Goal: Task Accomplishment & Management: Manage account settings

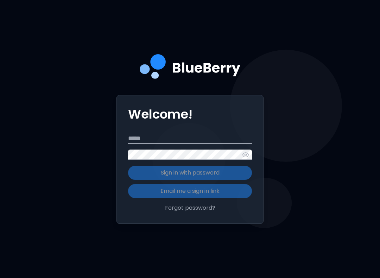
click at [206, 144] on input "Email" at bounding box center [190, 138] width 124 height 11
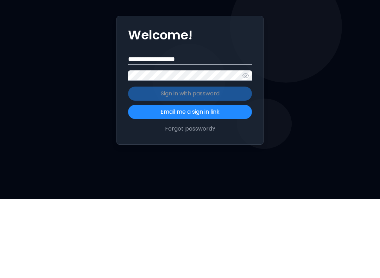
type input "**********"
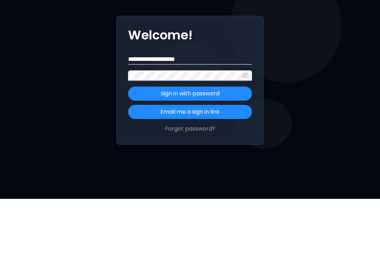
click at [215, 169] on p "Sign in with password" at bounding box center [190, 173] width 59 height 8
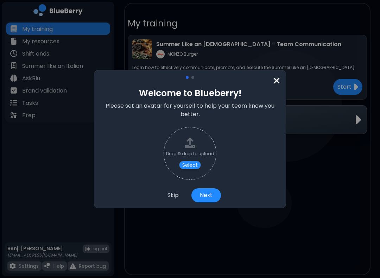
click at [205, 193] on button "Next" at bounding box center [207, 195] width 30 height 14
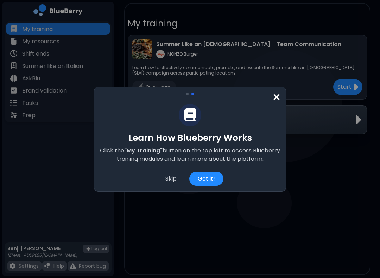
click at [172, 178] on div "Skip" at bounding box center [171, 179] width 28 height 14
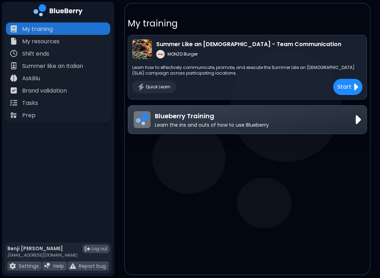
click at [193, 117] on p "Blueberry Training" at bounding box center [212, 116] width 114 height 10
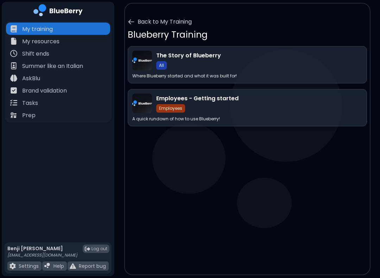
click at [57, 102] on div "Tasks" at bounding box center [58, 102] width 104 height 12
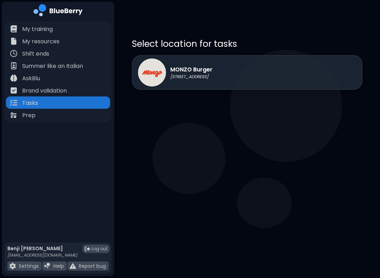
click at [260, 71] on div "MONZO Burger [STREET_ADDRESS]" at bounding box center [247, 72] width 231 height 35
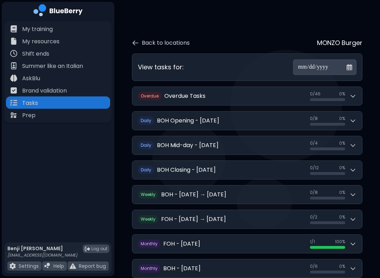
click at [350, 117] on icon at bounding box center [353, 120] width 7 height 7
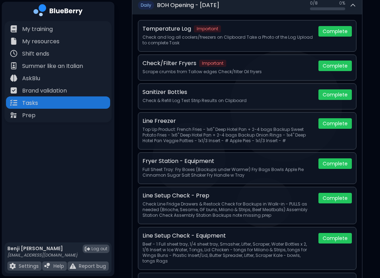
scroll to position [115, 0]
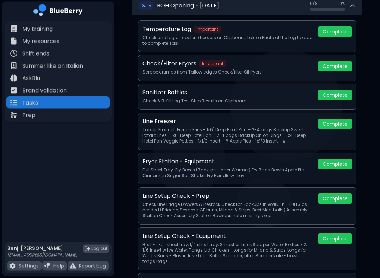
click at [337, 31] on button "Complete" at bounding box center [335, 32] width 33 height 11
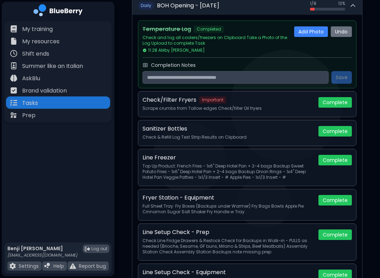
click at [343, 100] on button "Complete" at bounding box center [335, 102] width 33 height 11
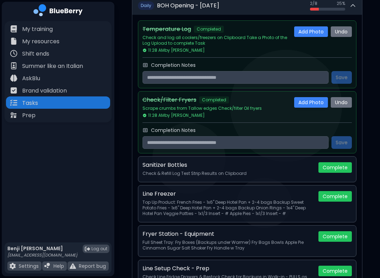
click at [338, 164] on button "Complete" at bounding box center [335, 167] width 33 height 11
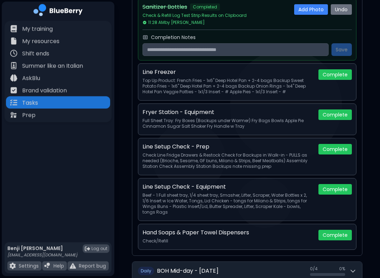
scroll to position [274, 0]
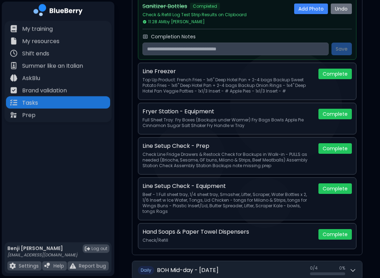
click at [340, 71] on button "Complete" at bounding box center [335, 74] width 33 height 11
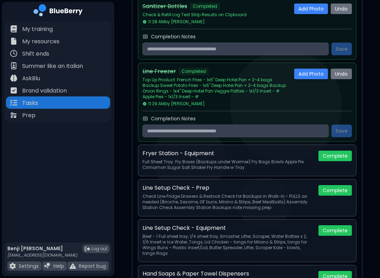
click at [343, 153] on button "Complete" at bounding box center [335, 156] width 33 height 11
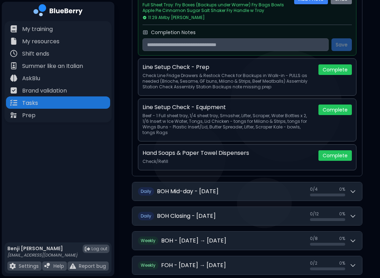
scroll to position [435, 0]
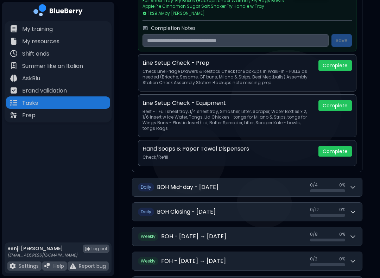
click at [337, 69] on button "Complete" at bounding box center [335, 65] width 33 height 11
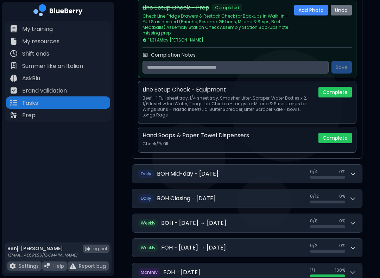
scroll to position [490, 0]
click at [332, 96] on button "Complete" at bounding box center [335, 93] width 33 height 11
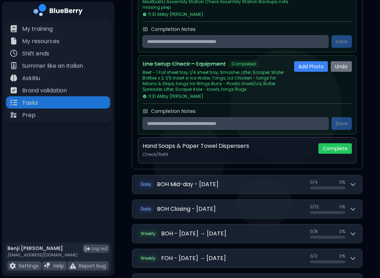
scroll to position [516, 0]
click at [342, 152] on button "Complete" at bounding box center [335, 148] width 33 height 11
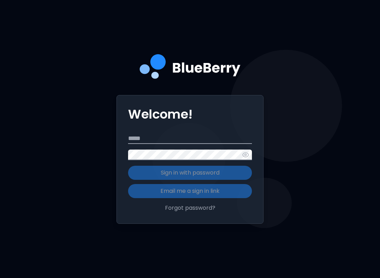
click at [182, 144] on input "Email" at bounding box center [190, 138] width 124 height 11
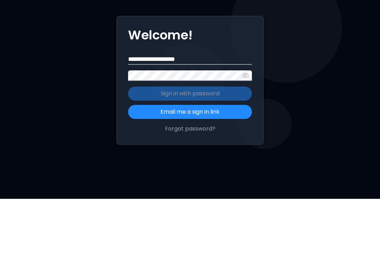
click at [167, 133] on input "**********" at bounding box center [190, 138] width 124 height 11
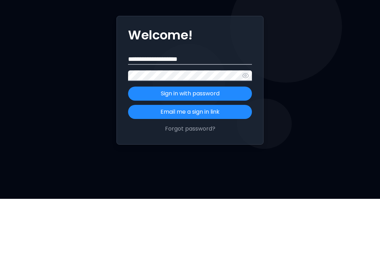
click at [228, 166] on button "Sign in with password" at bounding box center [190, 173] width 124 height 14
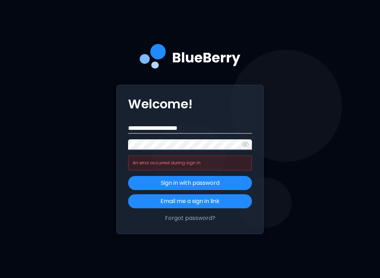
click at [146, 134] on input "**********" at bounding box center [190, 128] width 124 height 11
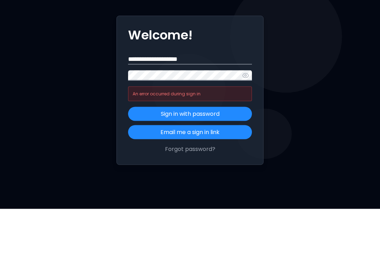
click at [149, 123] on input "**********" at bounding box center [190, 128] width 124 height 11
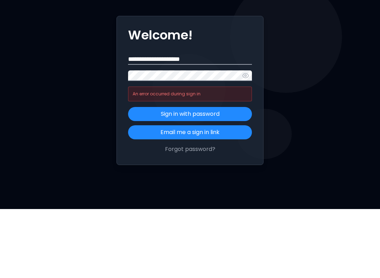
click at [235, 176] on button "Sign in with password" at bounding box center [190, 183] width 124 height 14
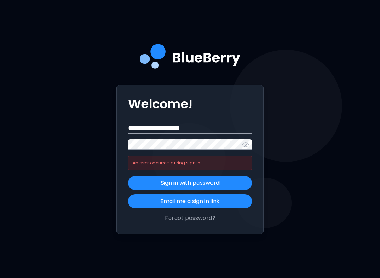
click at [204, 214] on button "Forgot password?" at bounding box center [190, 218] width 124 height 8
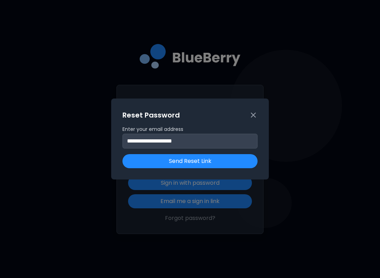
click at [226, 166] on button "Send Reset Link" at bounding box center [190, 161] width 135 height 14
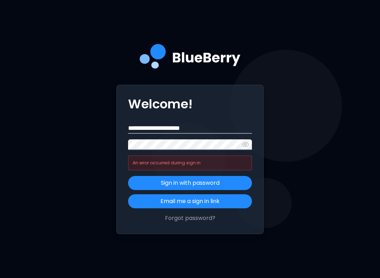
click at [234, 134] on input "**********" at bounding box center [190, 128] width 124 height 11
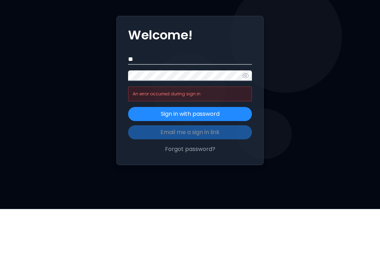
type input "*"
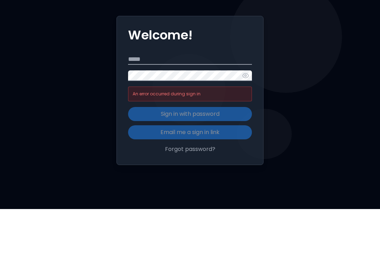
click at [211, 123] on input "Email" at bounding box center [190, 128] width 124 height 11
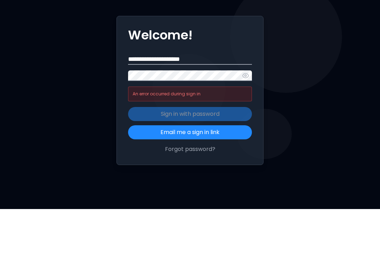
type input "**********"
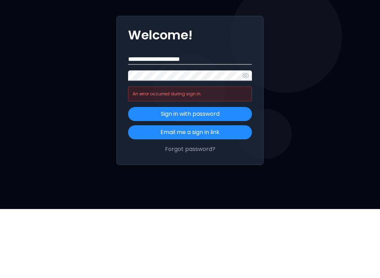
click at [231, 176] on button "Sign in with password" at bounding box center [190, 183] width 124 height 14
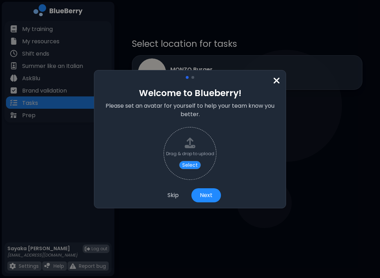
click at [178, 193] on button "Skip" at bounding box center [173, 195] width 28 height 14
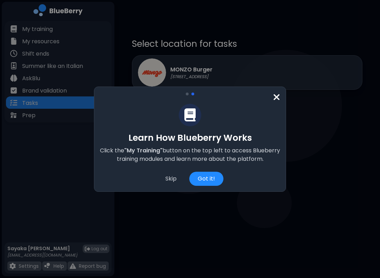
click at [213, 182] on div "Got it!" at bounding box center [206, 179] width 34 height 14
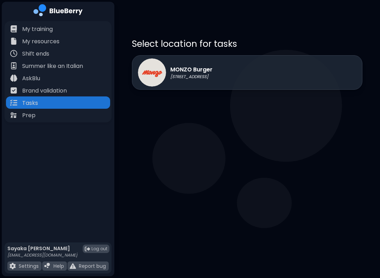
click at [62, 26] on div "My training" at bounding box center [58, 29] width 104 height 12
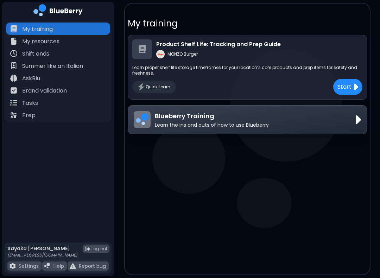
click at [64, 43] on div "My resources" at bounding box center [58, 41] width 104 height 12
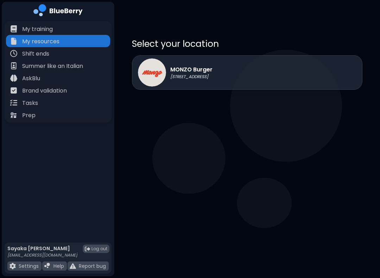
click at [63, 54] on div "Shift ends" at bounding box center [58, 53] width 104 height 12
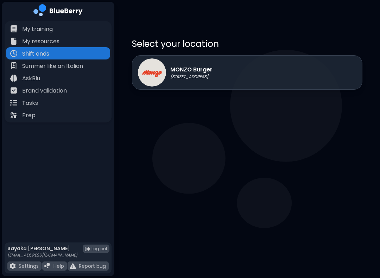
click at [82, 67] on p "Summer like an Italian" at bounding box center [52, 66] width 61 height 8
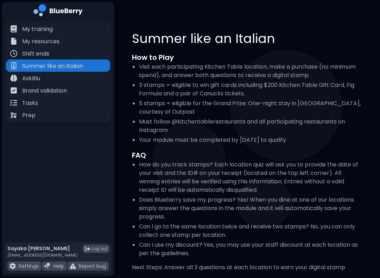
click at [69, 75] on div "AskBlu" at bounding box center [58, 78] width 104 height 12
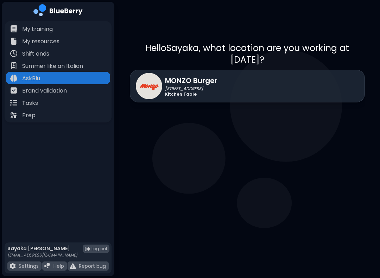
click at [65, 94] on p "Brand validation" at bounding box center [44, 91] width 45 height 8
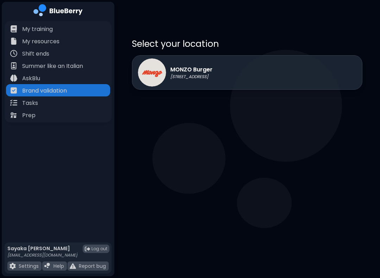
click at [48, 108] on div "Tasks" at bounding box center [58, 102] width 104 height 12
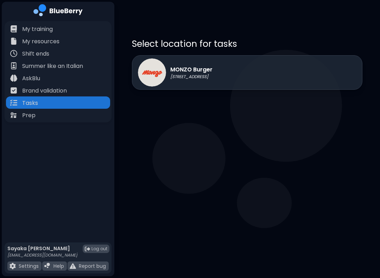
click at [205, 69] on p "MONZO Burger" at bounding box center [191, 70] width 42 height 8
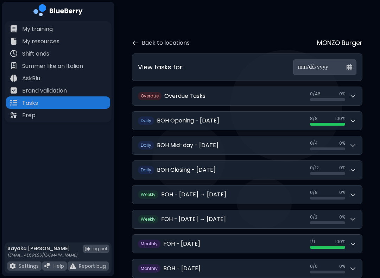
click at [349, 141] on div "0 / 4 0 / 4 0 %" at bounding box center [333, 146] width 46 height 10
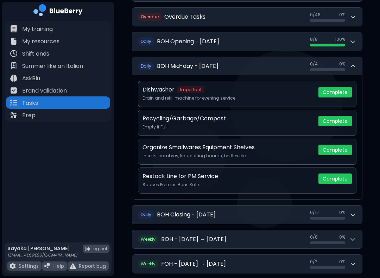
scroll to position [77, 0]
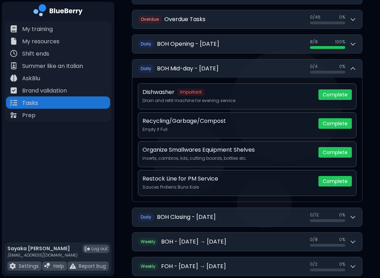
click at [353, 21] on button "O verdue Overdue Tasks 0 / 46 0 / 46 0 %" at bounding box center [247, 19] width 230 height 18
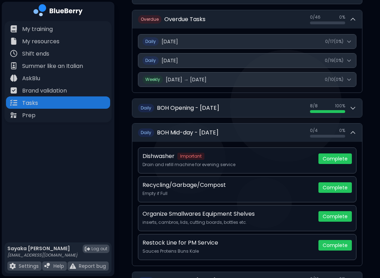
click at [355, 16] on icon at bounding box center [353, 19] width 7 height 7
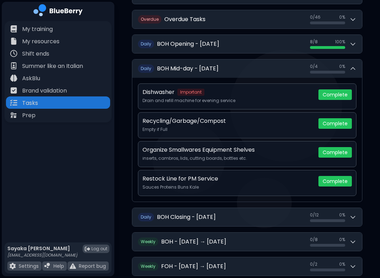
click at [359, 37] on button "D aily BOH Opening - [DATE] 8 / 8 8 / 8 100 %" at bounding box center [247, 44] width 230 height 18
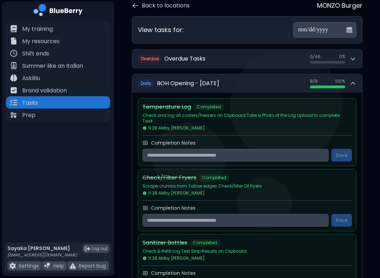
click at [357, 77] on button "D aily BOH Opening - [DATE] 8 / 8 8 / 8 100 %" at bounding box center [247, 84] width 230 height 18
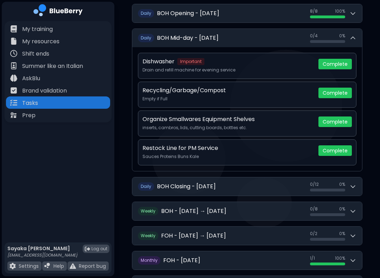
scroll to position [127, 0]
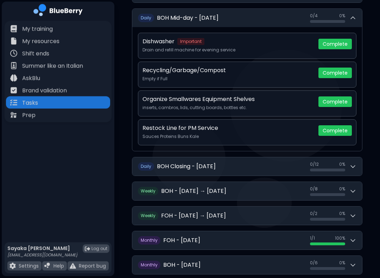
click at [354, 17] on div "0 / 4 0 / 4 0 %" at bounding box center [333, 18] width 46 height 10
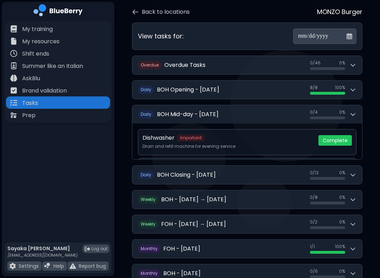
scroll to position [24, 0]
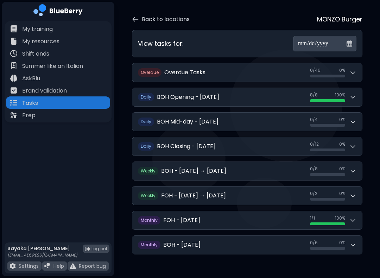
click at [358, 139] on button "D aily BOH Closing - [DATE] 0 / 12 0 / 12 0 %" at bounding box center [247, 146] width 230 height 18
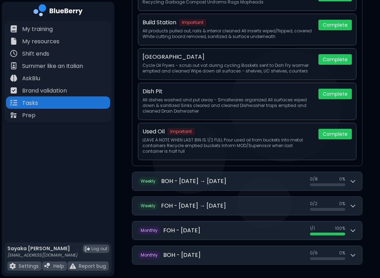
scroll to position [436, 0]
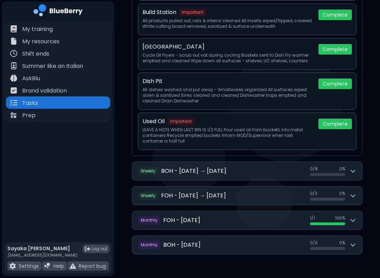
click at [355, 170] on div "0 / 8 0 / 8 0 %" at bounding box center [333, 171] width 46 height 10
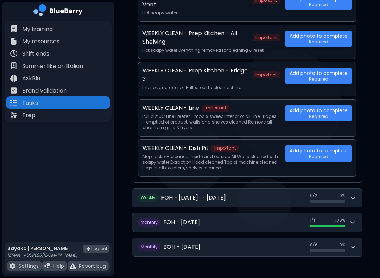
scroll to position [743, 0]
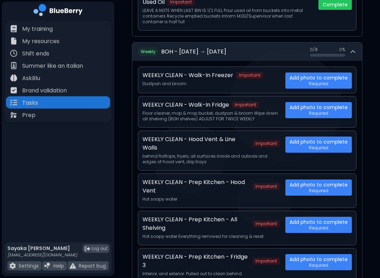
click at [349, 47] on div "0 / 8 0 / 8 0 %" at bounding box center [333, 52] width 46 height 10
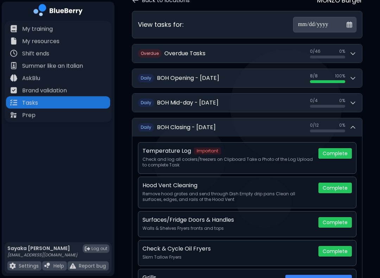
click at [349, 125] on div "0 / 12 0 / 12 0 %" at bounding box center [333, 128] width 46 height 10
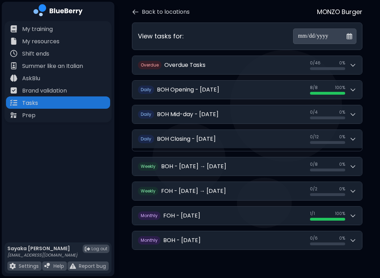
scroll to position [24, 0]
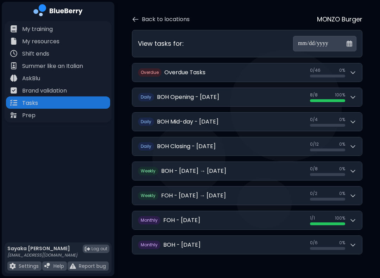
click at [79, 86] on div "Brand validation" at bounding box center [58, 90] width 104 height 12
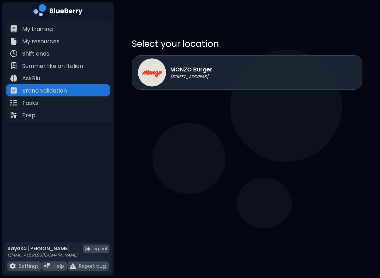
click at [69, 25] on div "My training" at bounding box center [58, 29] width 104 height 12
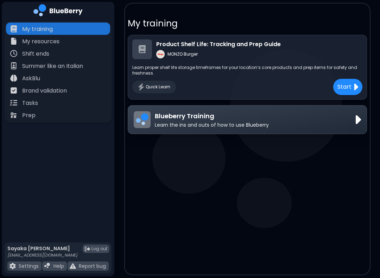
click at [61, 102] on div "Tasks" at bounding box center [58, 102] width 104 height 12
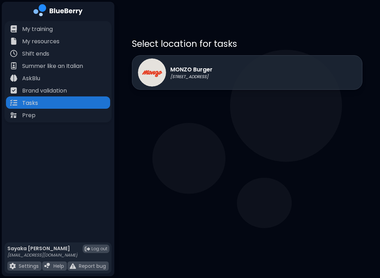
click at [62, 48] on div "Shift ends" at bounding box center [58, 53] width 104 height 12
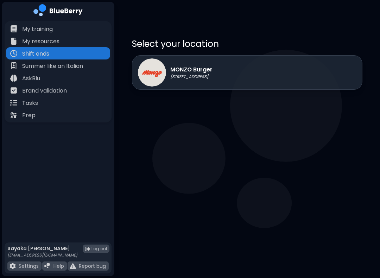
click at [57, 104] on div "Tasks" at bounding box center [58, 102] width 104 height 12
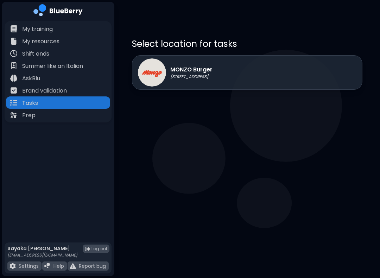
click at [63, 67] on p "Summer like an Italian" at bounding box center [52, 66] width 61 height 8
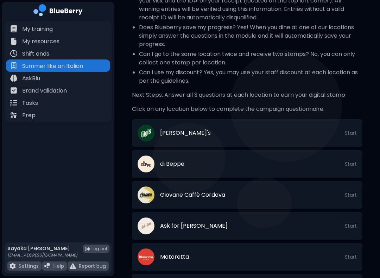
scroll to position [180, 0]
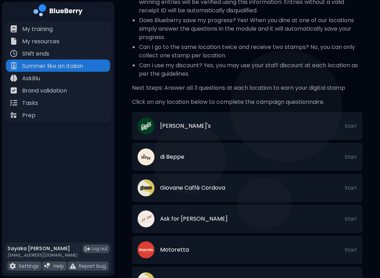
click at [352, 152] on div "Start" at bounding box center [351, 157] width 12 height 17
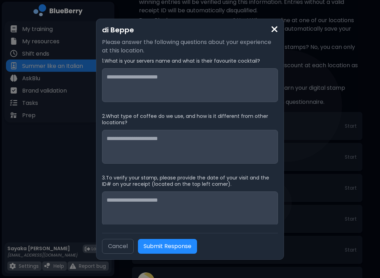
scroll to position [0, 0]
click at [277, 20] on div "di Beppe Please answer the following questions about your experience at this lo…" at bounding box center [190, 139] width 188 height 241
click at [272, 31] on img at bounding box center [274, 30] width 7 height 10
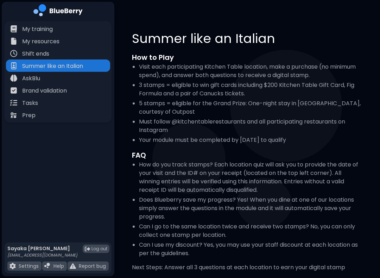
scroll to position [180, 0]
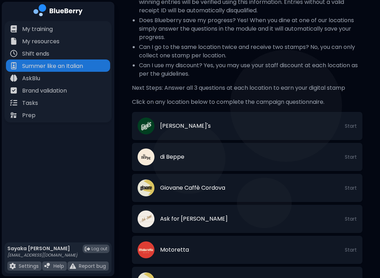
click at [276, 27] on li "Does Blueberry save my progress? Yes! When you dine at one of our locations sim…" at bounding box center [251, 28] width 224 height 25
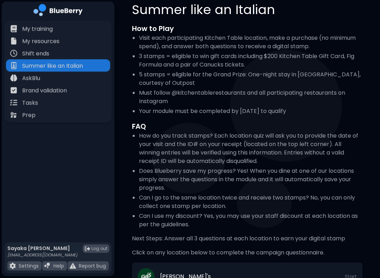
scroll to position [0, 0]
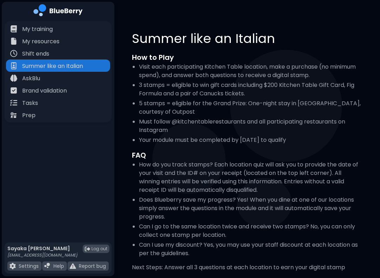
click at [58, 58] on div "Shift ends" at bounding box center [58, 53] width 104 height 12
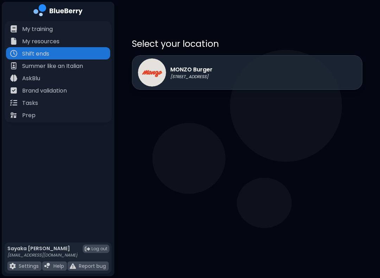
click at [255, 76] on div "MONZO Burger [STREET_ADDRESS]" at bounding box center [247, 72] width 231 height 35
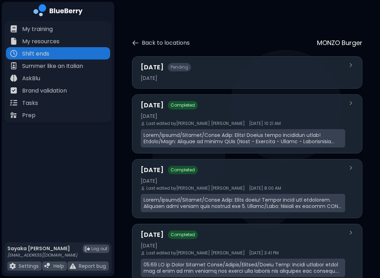
click at [266, 120] on div "[DATE] Completed [DATE] Last edited by [PERSON_NAME] [DATE] 10:21 AM" at bounding box center [243, 123] width 205 height 47
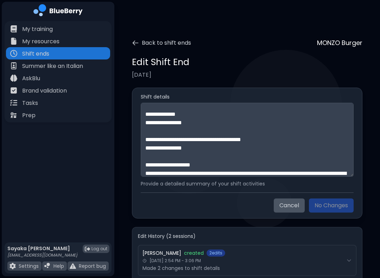
scroll to position [127, 0]
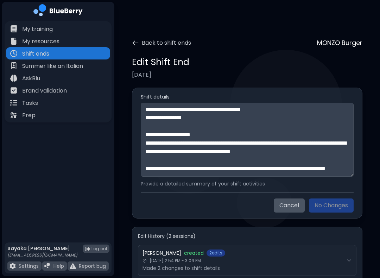
click at [142, 40] on button "Back to shift ends" at bounding box center [161, 43] width 59 height 8
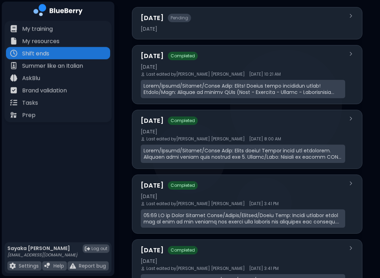
scroll to position [50, 0]
click at [278, 126] on div "[DATE] Completed [DATE] Last edited by [PERSON_NAME] [DATE] 8:00 AM" at bounding box center [243, 139] width 205 height 47
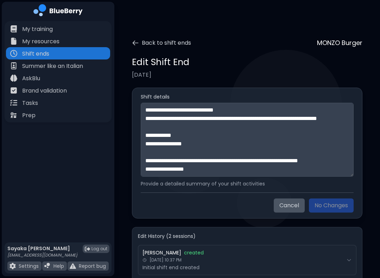
click at [135, 46] on icon at bounding box center [135, 42] width 7 height 7
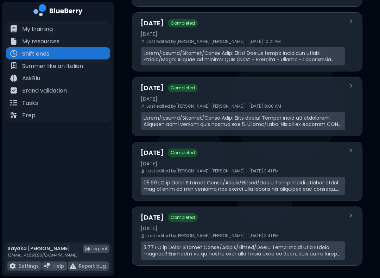
scroll to position [87, 0]
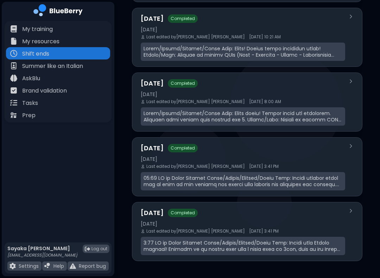
click at [270, 160] on div "[DATE]" at bounding box center [243, 159] width 205 height 6
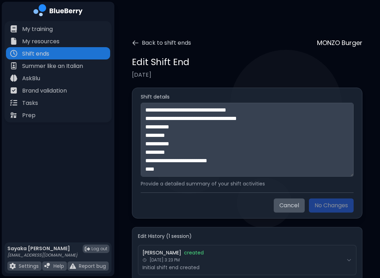
scroll to position [363, 0]
click at [146, 39] on button "Back to shift ends" at bounding box center [161, 43] width 59 height 8
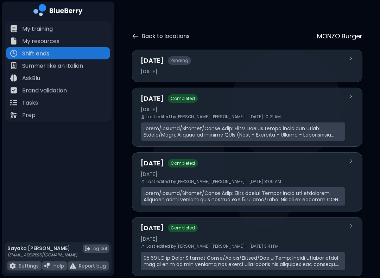
scroll to position [87, 0]
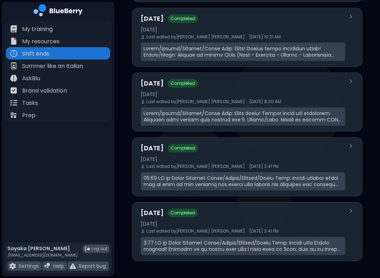
click at [250, 214] on div "[DATE] Completed" at bounding box center [243, 213] width 205 height 10
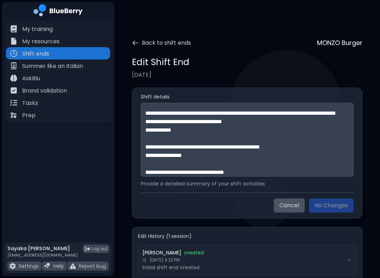
scroll to position [237, 0]
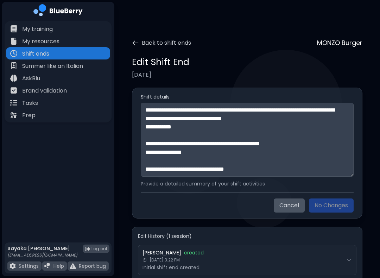
click at [132, 41] on icon at bounding box center [135, 42] width 7 height 7
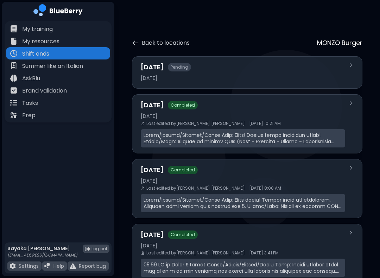
click at [76, 91] on div "Brand validation" at bounding box center [58, 90] width 104 height 12
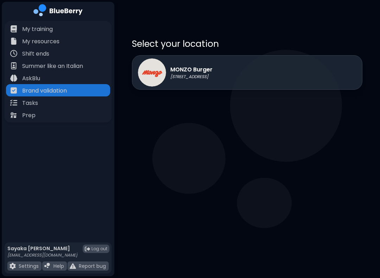
click at [213, 73] on p "MONZO Burger" at bounding box center [191, 70] width 42 height 8
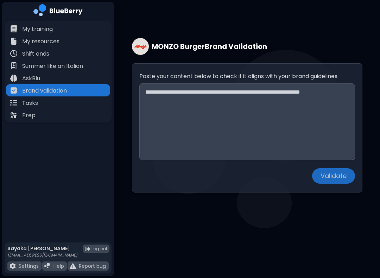
click at [65, 117] on div "Prep" at bounding box center [58, 115] width 104 height 12
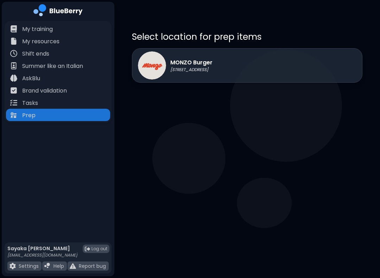
click at [254, 71] on div "MONZO Burger [STREET_ADDRESS]" at bounding box center [247, 65] width 231 height 35
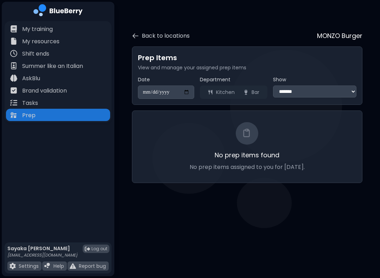
click at [66, 44] on div "My resources" at bounding box center [58, 41] width 104 height 12
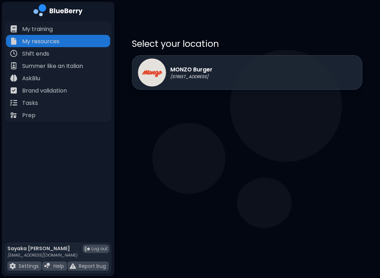
click at [213, 78] on p "[STREET_ADDRESS]" at bounding box center [191, 77] width 42 height 6
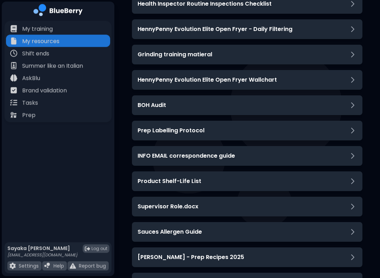
scroll to position [288, 0]
click at [69, 80] on div "AskBlu" at bounding box center [58, 78] width 104 height 12
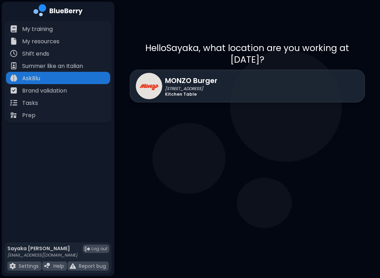
click at [254, 83] on div "MONZO Burger [STREET_ADDRESS] Kitchen Table" at bounding box center [247, 86] width 235 height 33
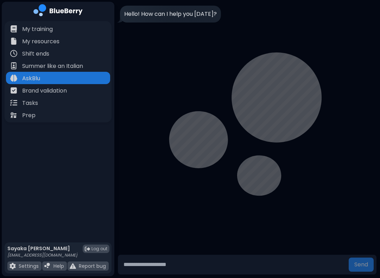
click at [51, 107] on div "Tasks" at bounding box center [58, 102] width 104 height 12
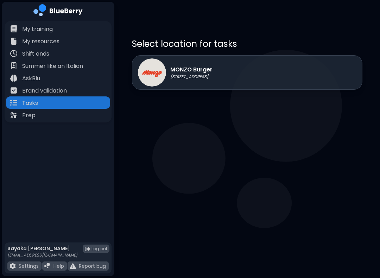
click at [70, 30] on div "My training" at bounding box center [58, 29] width 104 height 12
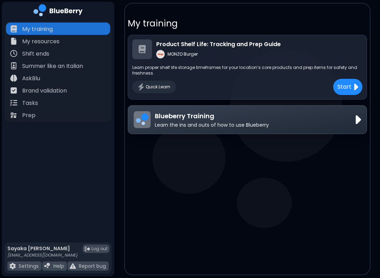
click at [218, 125] on p "Learn the ins and outs of how to use Blueberry" at bounding box center [212, 125] width 114 height 6
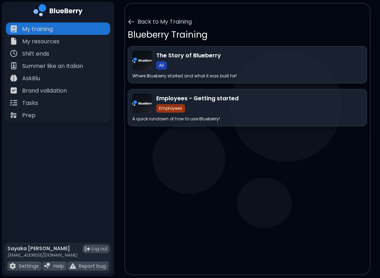
click at [241, 110] on div "Employees - Getting started Employees" at bounding box center [259, 103] width 206 height 18
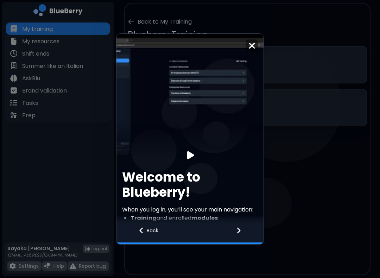
click at [255, 48] on img at bounding box center [252, 46] width 7 height 10
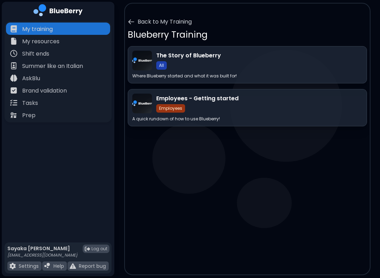
click at [241, 61] on div "The Story of Blueberry All" at bounding box center [259, 60] width 206 height 18
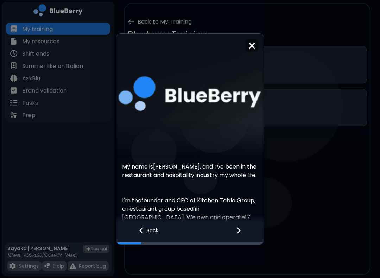
click at [250, 44] on img at bounding box center [252, 46] width 7 height 10
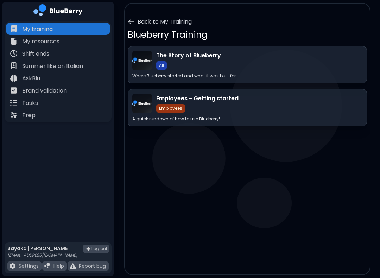
click at [51, 103] on div "Tasks" at bounding box center [58, 102] width 104 height 12
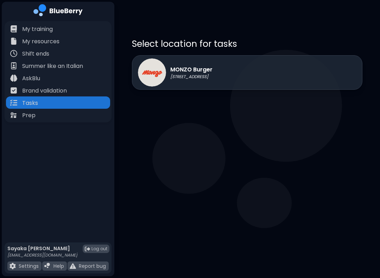
click at [267, 70] on div "MONZO Burger [STREET_ADDRESS]" at bounding box center [247, 72] width 231 height 35
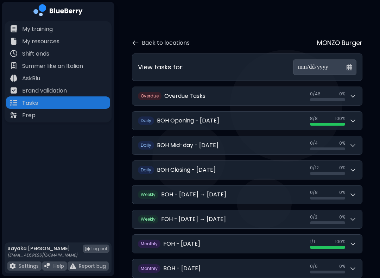
click at [347, 193] on div "0 / 8 0 / 8 0 %" at bounding box center [333, 195] width 46 height 10
